Goal: Check status: Check status

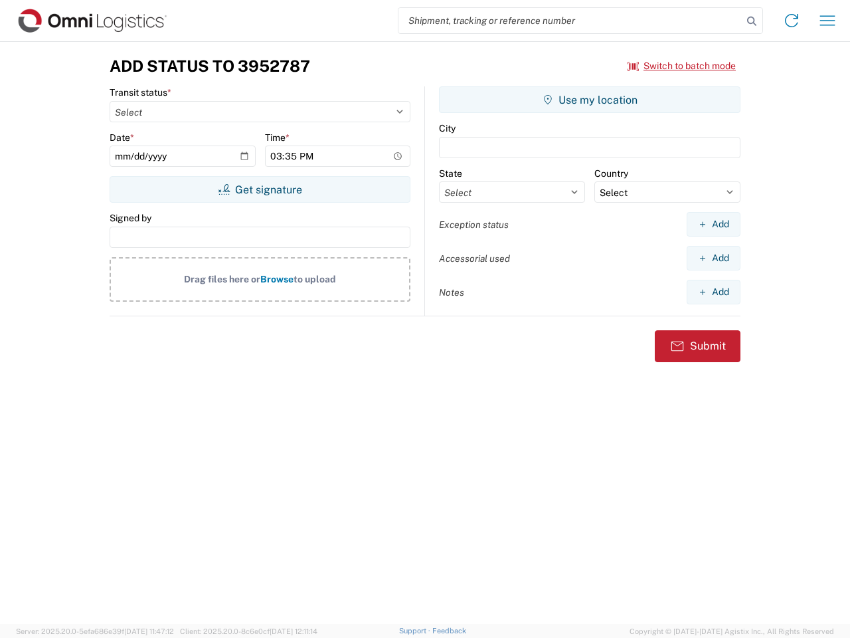
click at [571, 21] on input "search" at bounding box center [571, 20] width 344 height 25
click at [752, 21] on icon at bounding box center [752, 21] width 19 height 19
click at [792, 21] on icon at bounding box center [791, 20] width 21 height 21
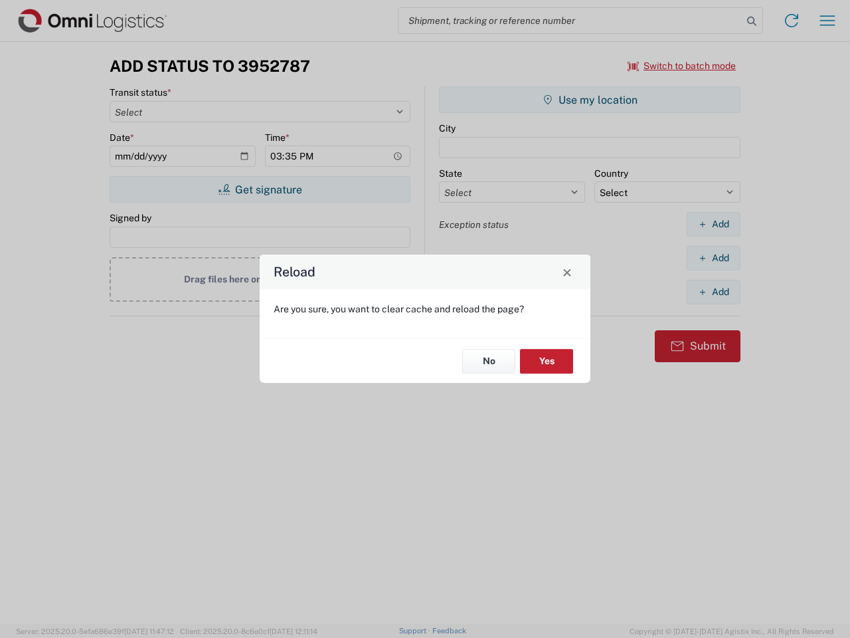
click at [828, 21] on div "Reload Are you sure, you want to clear cache and reload the page? No Yes" at bounding box center [425, 319] width 850 height 638
click at [682, 66] on div "Reload Are you sure, you want to clear cache and reload the page? No Yes" at bounding box center [425, 319] width 850 height 638
click at [260, 189] on div "Reload Are you sure, you want to clear cache and reload the page? No Yes" at bounding box center [425, 319] width 850 height 638
click at [590, 100] on div "Reload Are you sure, you want to clear cache and reload the page? No Yes" at bounding box center [425, 319] width 850 height 638
click at [714, 224] on div "Reload Are you sure, you want to clear cache and reload the page? No Yes" at bounding box center [425, 319] width 850 height 638
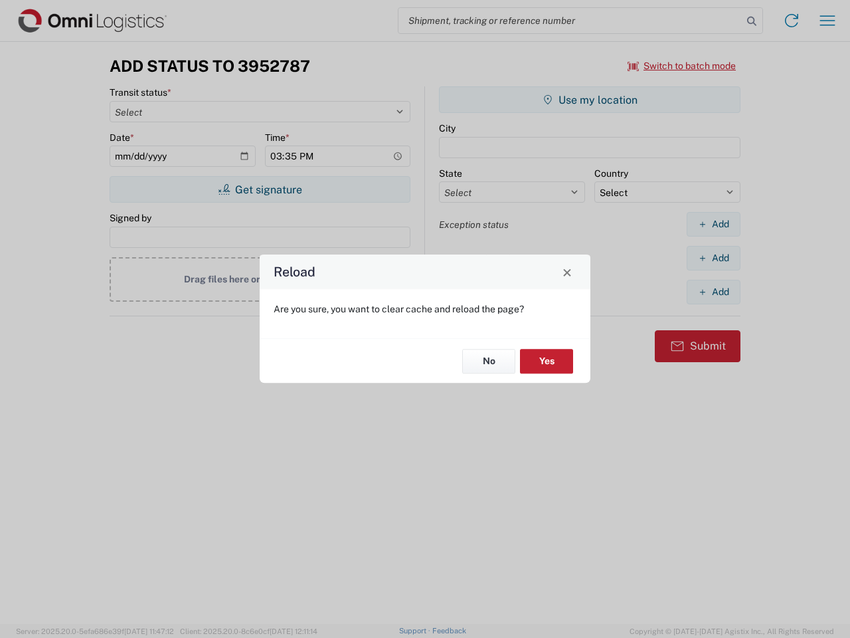
click at [714, 258] on div "Reload Are you sure, you want to clear cache and reload the page? No Yes" at bounding box center [425, 319] width 850 height 638
click at [714, 292] on div "Reload Are you sure, you want to clear cache and reload the page? No Yes" at bounding box center [425, 319] width 850 height 638
